Goal: Navigation & Orientation: Find specific page/section

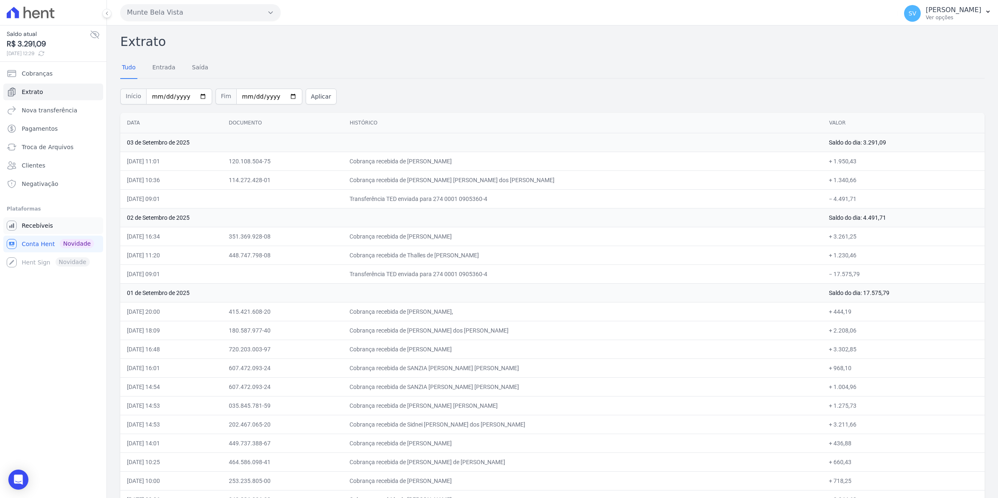
click at [34, 228] on span "Recebíveis" at bounding box center [37, 225] width 31 height 8
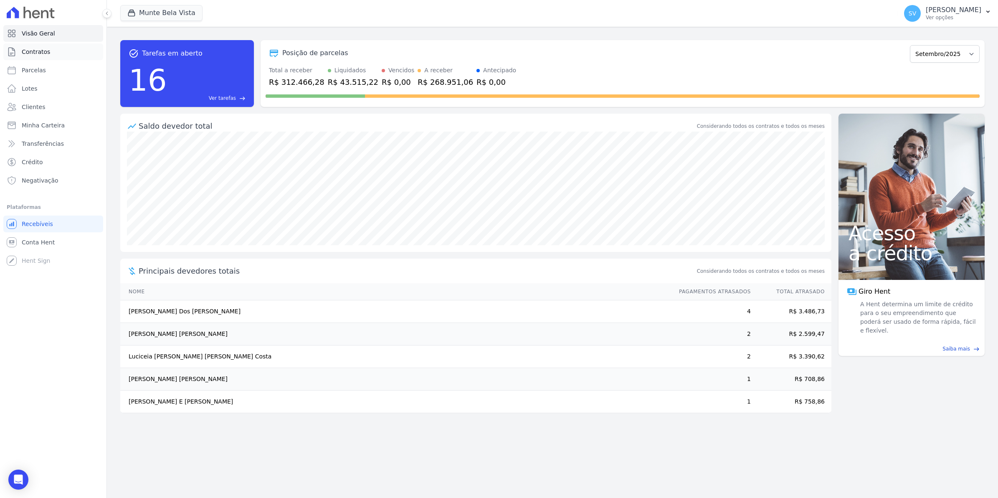
click at [35, 49] on span "Contratos" at bounding box center [36, 52] width 28 height 8
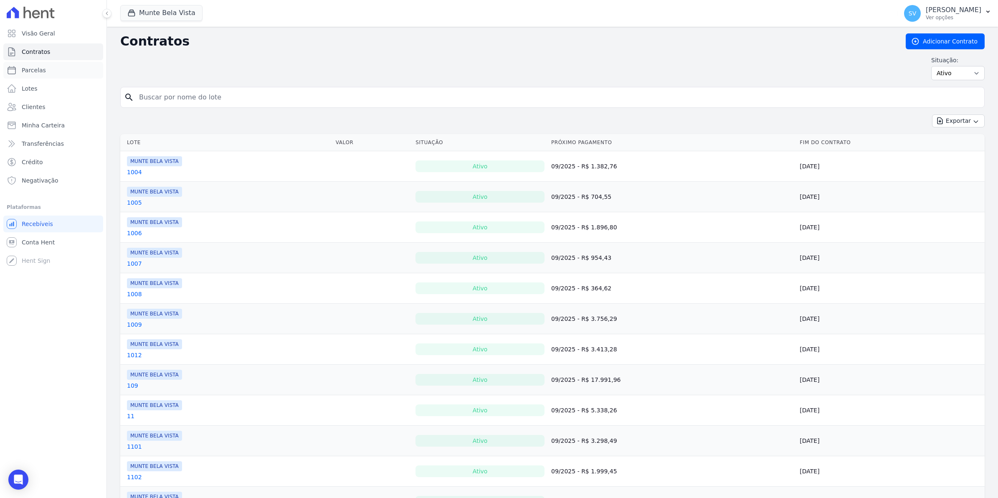
click at [40, 71] on span "Parcelas" at bounding box center [34, 70] width 24 height 8
select select
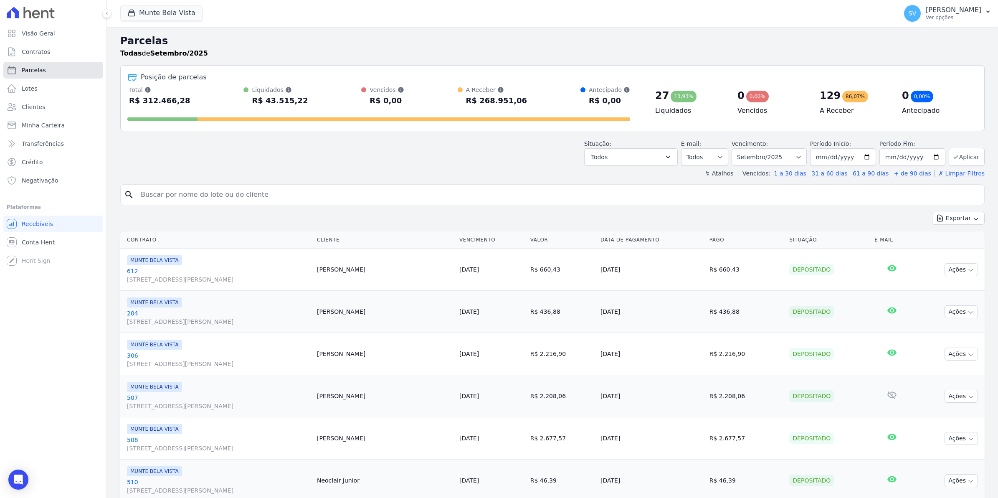
click at [26, 70] on span "Parcelas" at bounding box center [34, 70] width 24 height 8
click at [32, 69] on span "Parcelas" at bounding box center [34, 70] width 24 height 8
select select
click at [35, 52] on span "Contratos" at bounding box center [36, 52] width 28 height 8
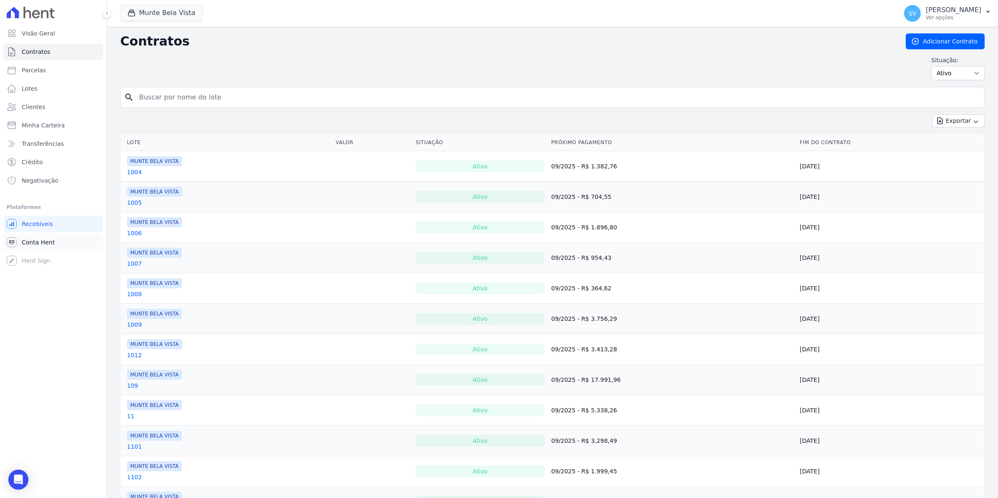
click at [38, 243] on span "Conta Hent" at bounding box center [38, 242] width 33 height 8
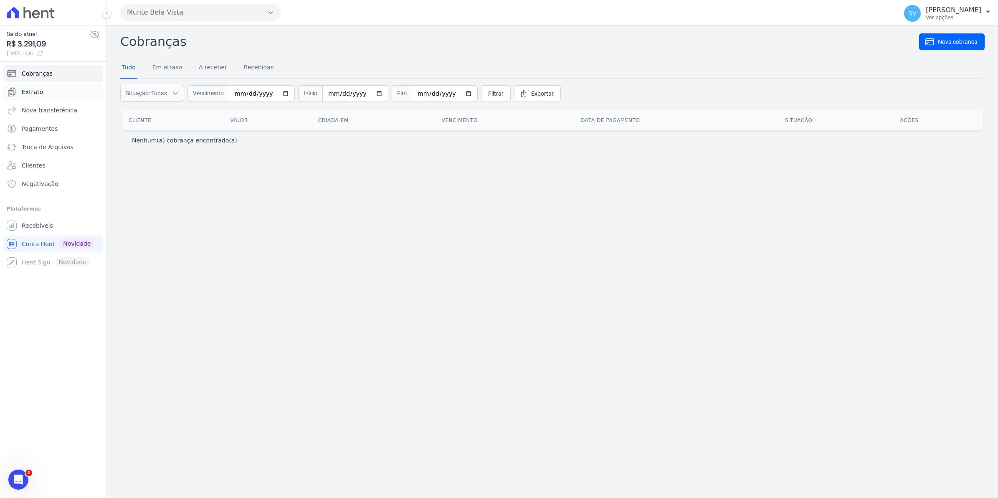
click at [19, 94] on link "Extrato" at bounding box center [53, 91] width 100 height 17
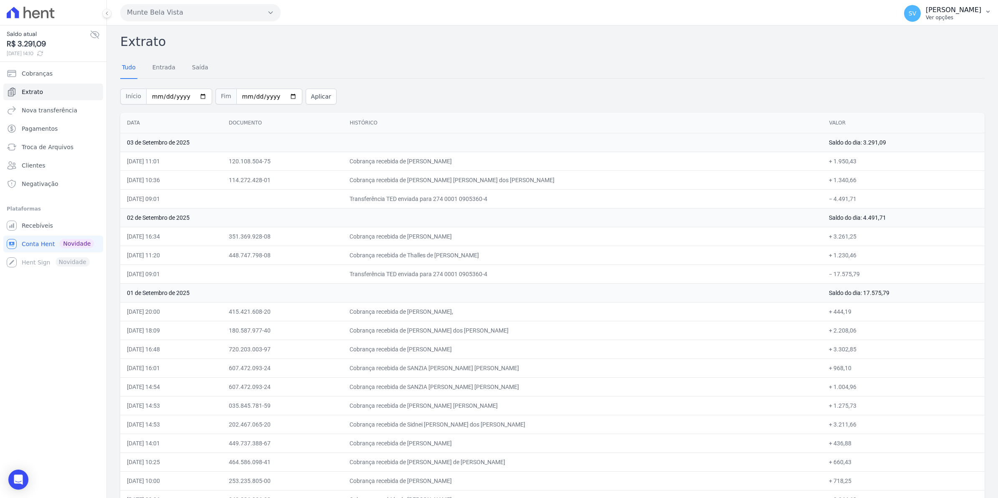
click at [916, 11] on span "SV" at bounding box center [912, 13] width 8 height 6
click at [25, 72] on span "Cobranças" at bounding box center [37, 73] width 31 height 8
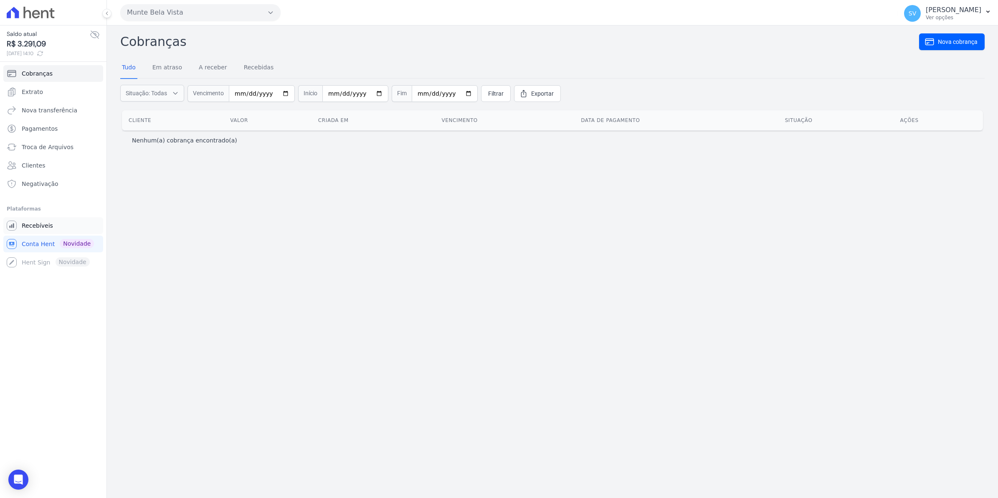
click at [44, 230] on span "Recebíveis" at bounding box center [37, 225] width 31 height 8
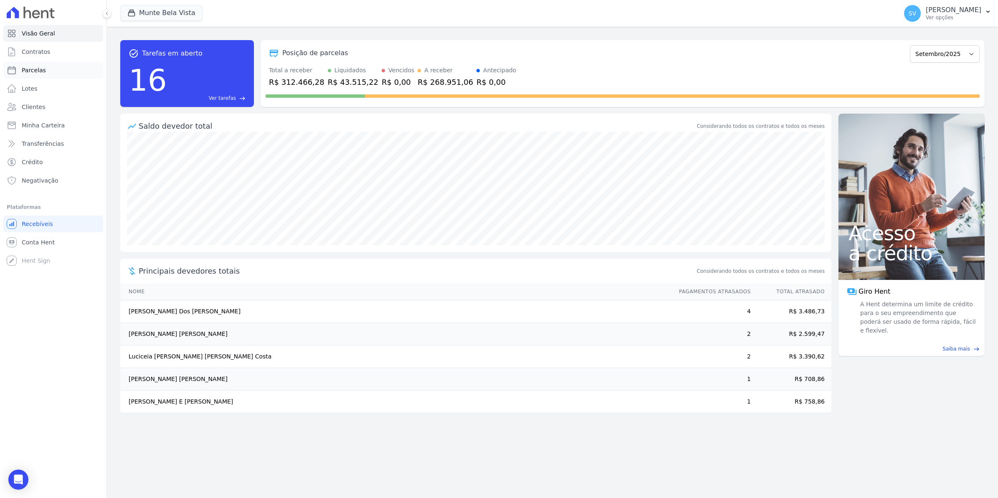
click at [25, 72] on span "Parcelas" at bounding box center [34, 70] width 24 height 8
select select
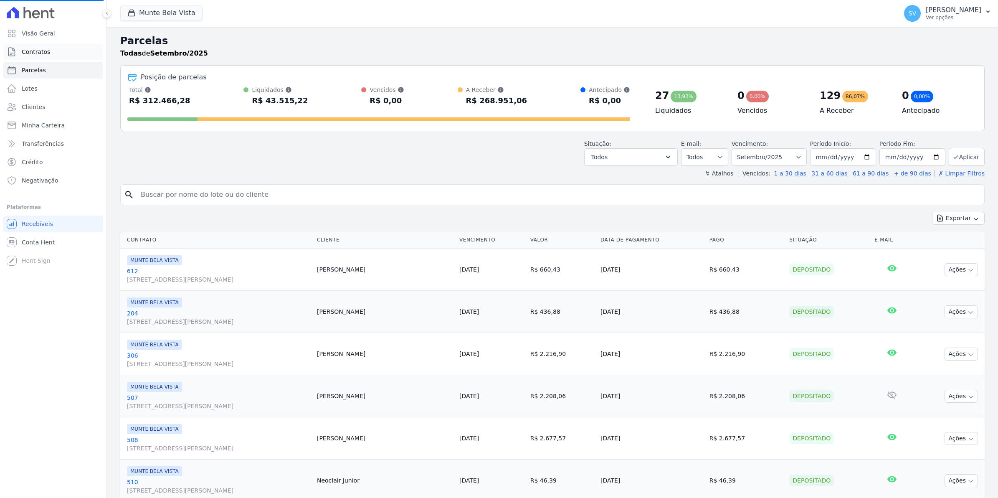
click at [25, 57] on link "Contratos" at bounding box center [53, 51] width 100 height 17
select select
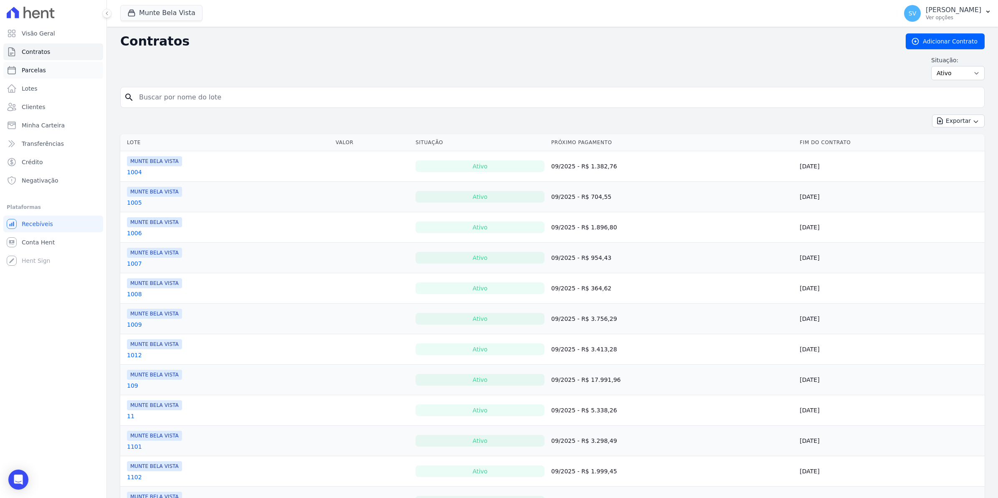
click at [30, 71] on span "Parcelas" at bounding box center [34, 70] width 24 height 8
select select
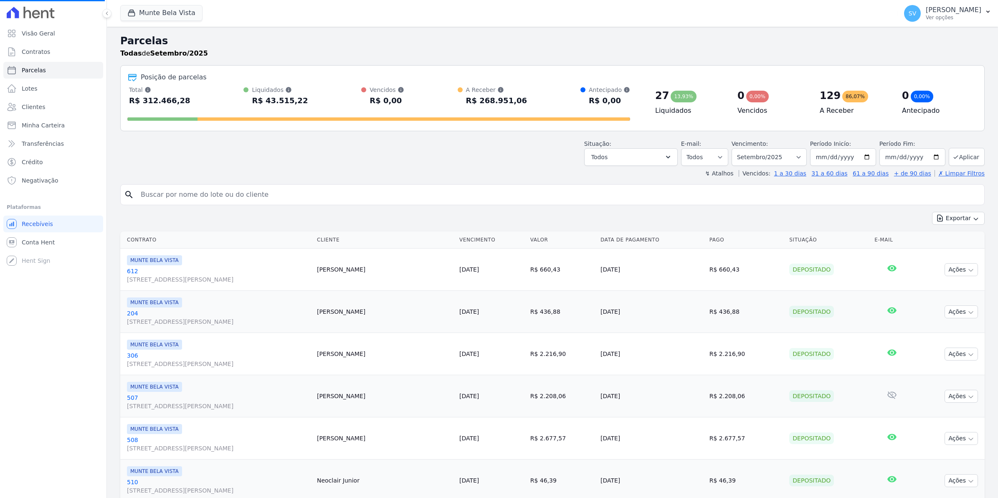
select select
click at [36, 242] on span "Conta Hent" at bounding box center [38, 242] width 33 height 8
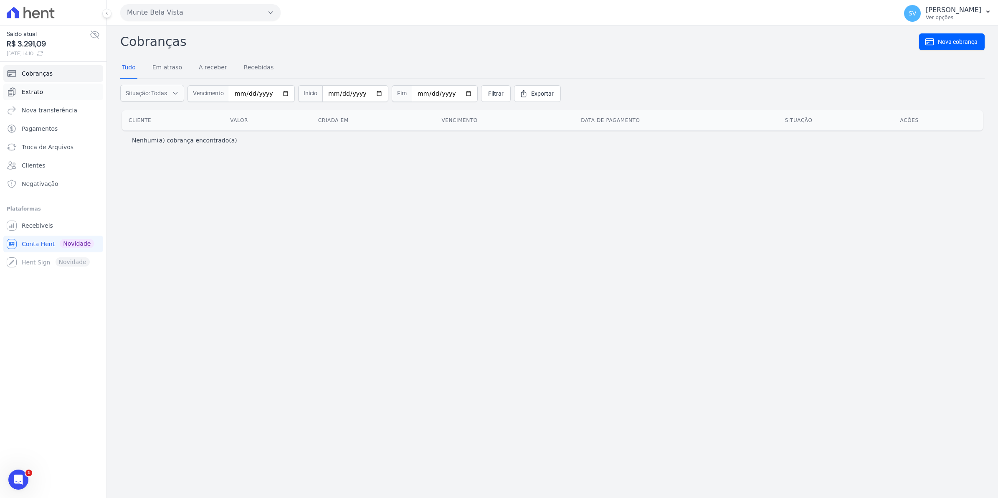
click at [22, 89] on span "Extrato" at bounding box center [32, 92] width 21 height 8
